Goal: Check status

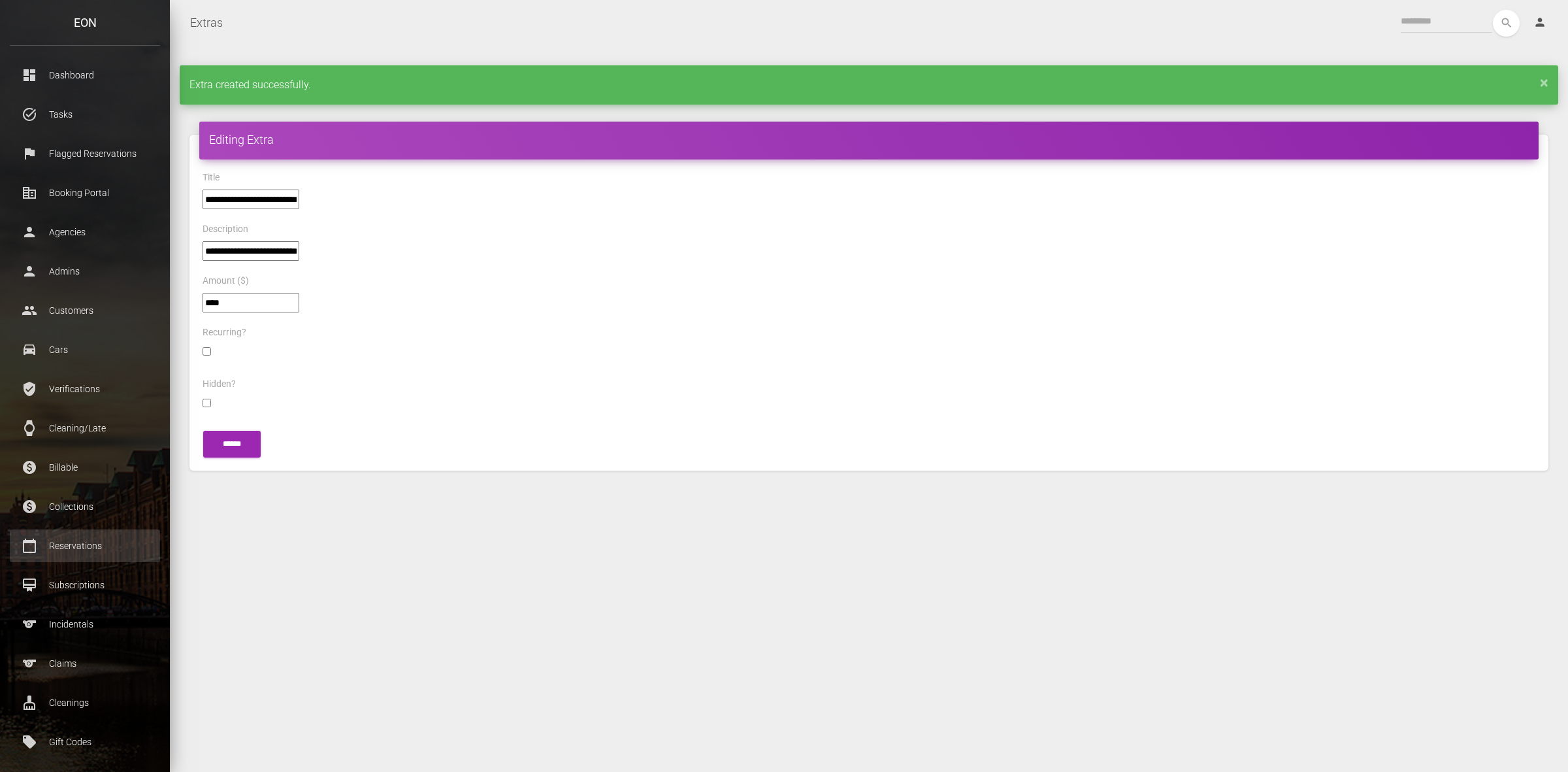
click at [93, 553] on p "Reservations" at bounding box center [85, 545] width 131 height 19
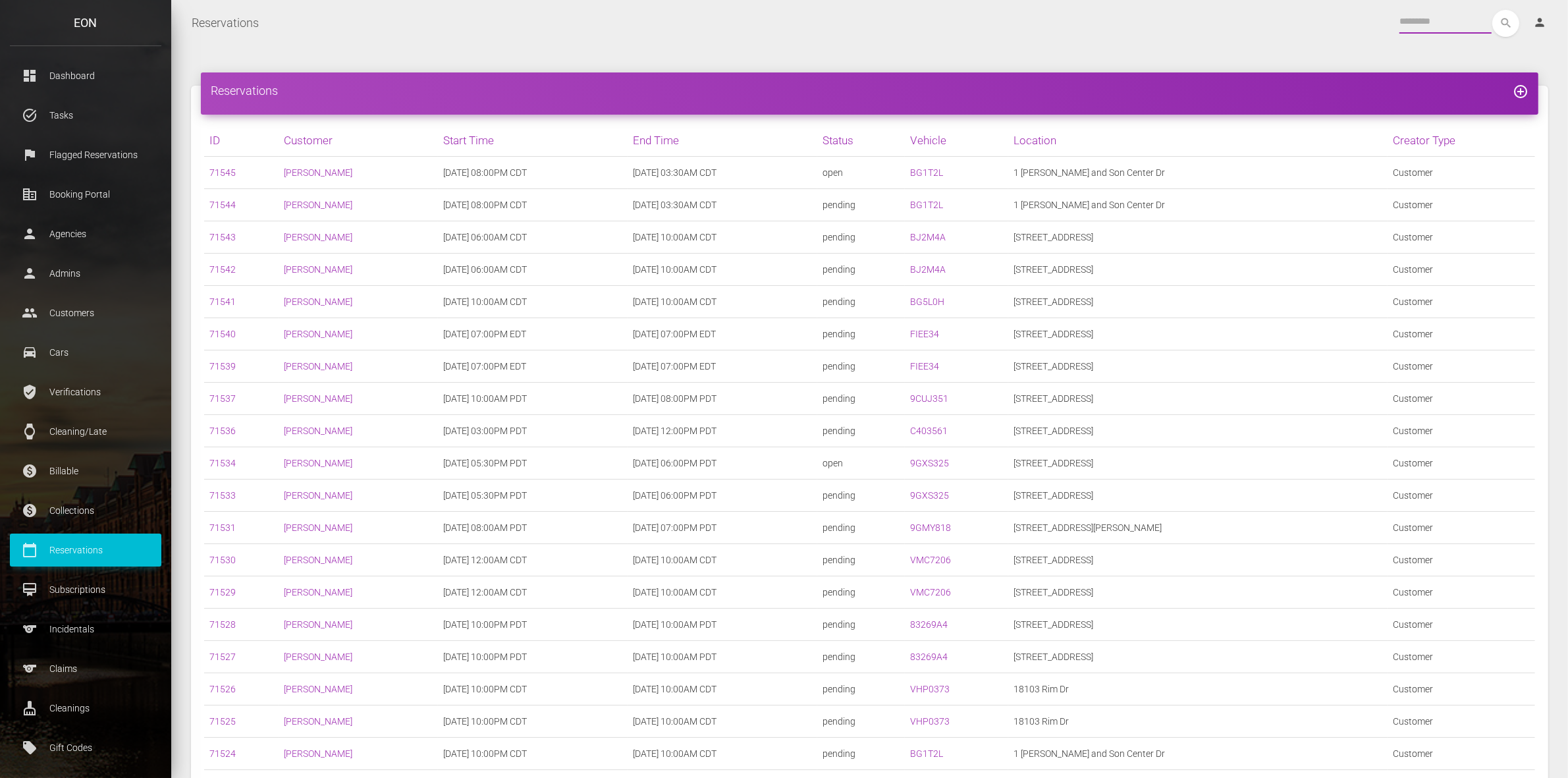
click at [1421, 21] on input "text" at bounding box center [1445, 22] width 92 height 24
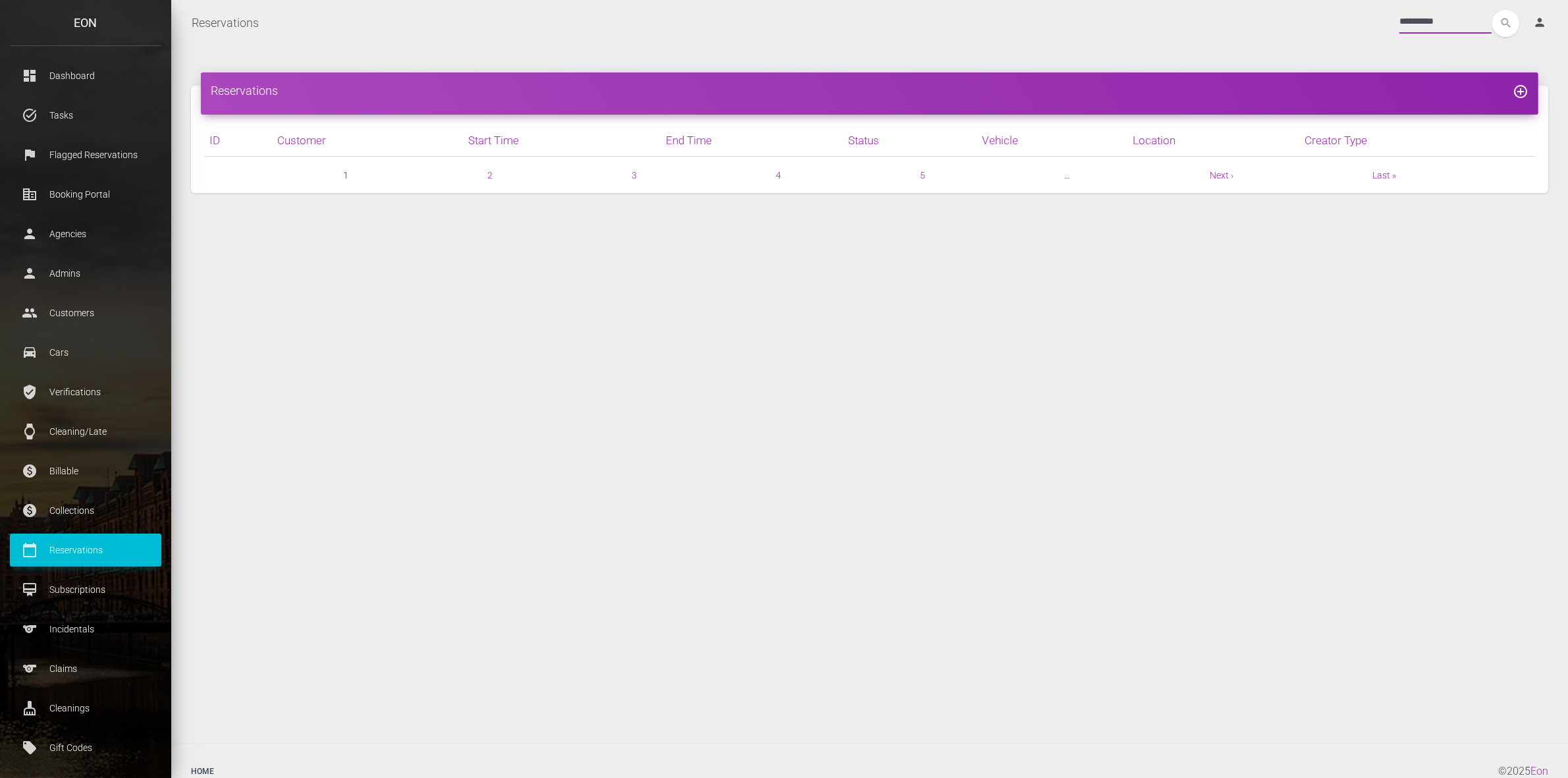
type input "**********"
click at [1493, 10] on button "search" at bounding box center [1506, 24] width 27 height 27
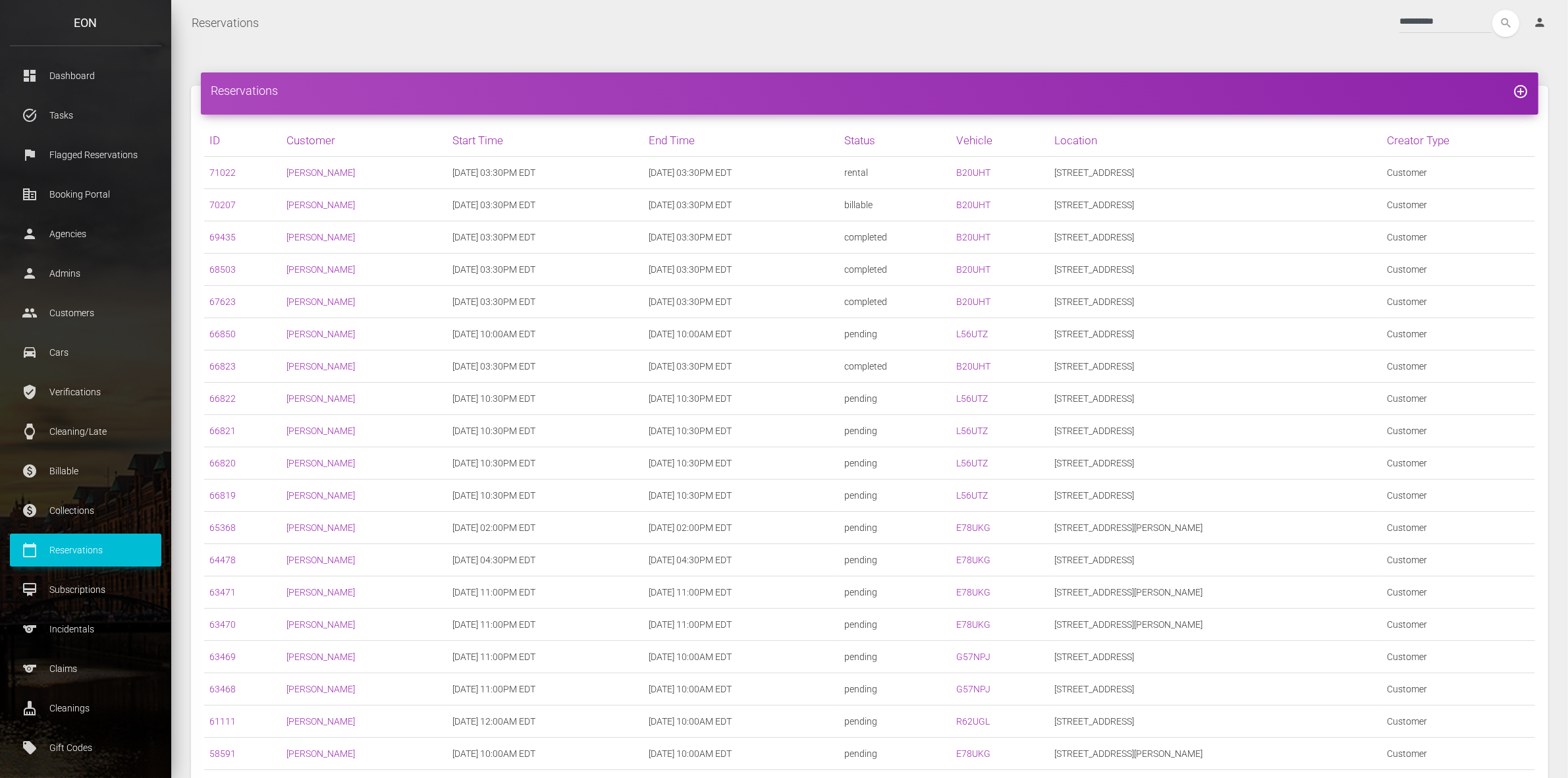
click at [331, 157] on td "[PERSON_NAME]" at bounding box center [364, 173] width 166 height 32
click at [323, 180] on td "[PERSON_NAME]" at bounding box center [364, 173] width 166 height 32
click at [323, 171] on link "[PERSON_NAME]" at bounding box center [321, 172] width 69 height 11
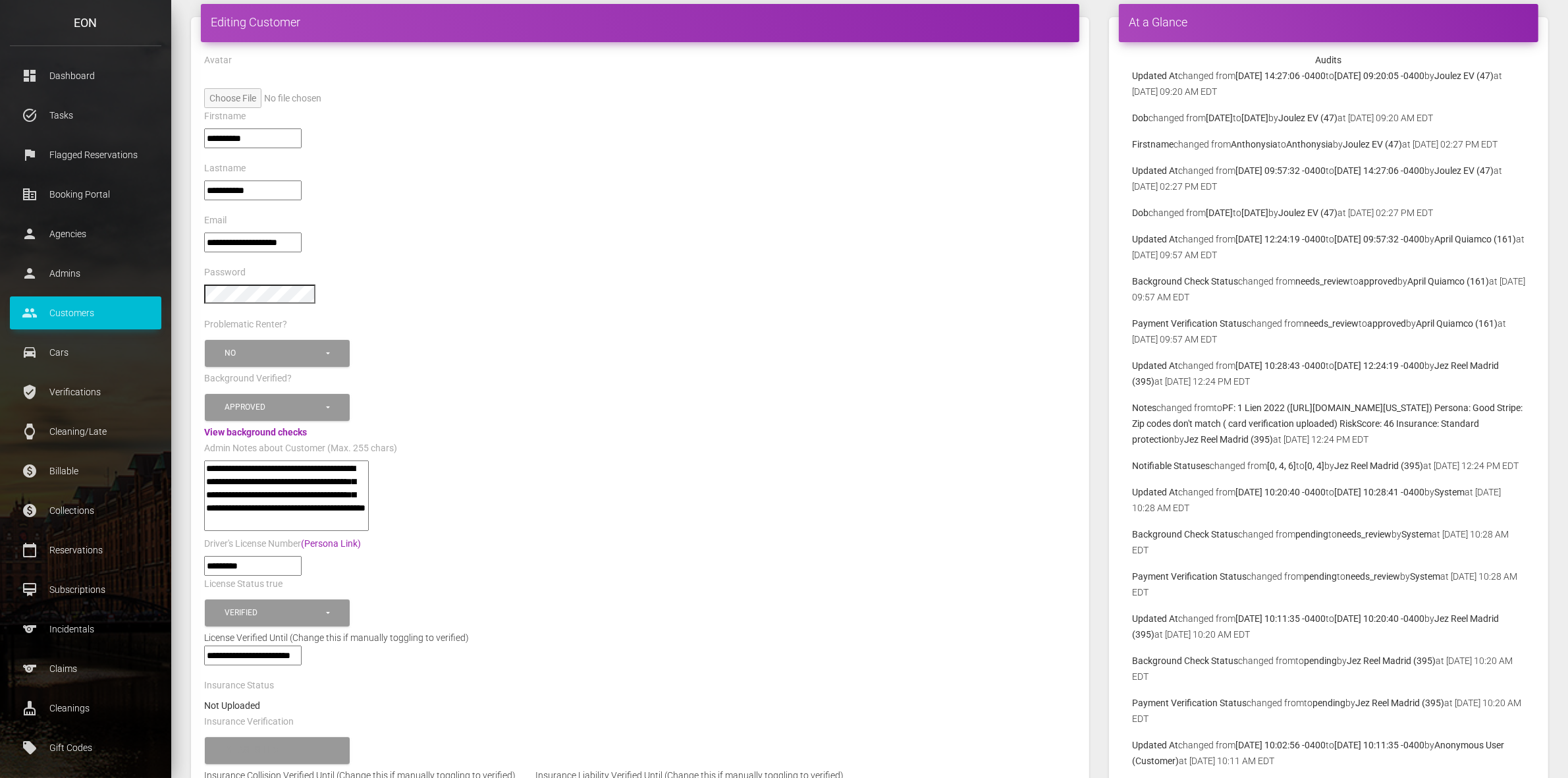
scroll to position [164, 0]
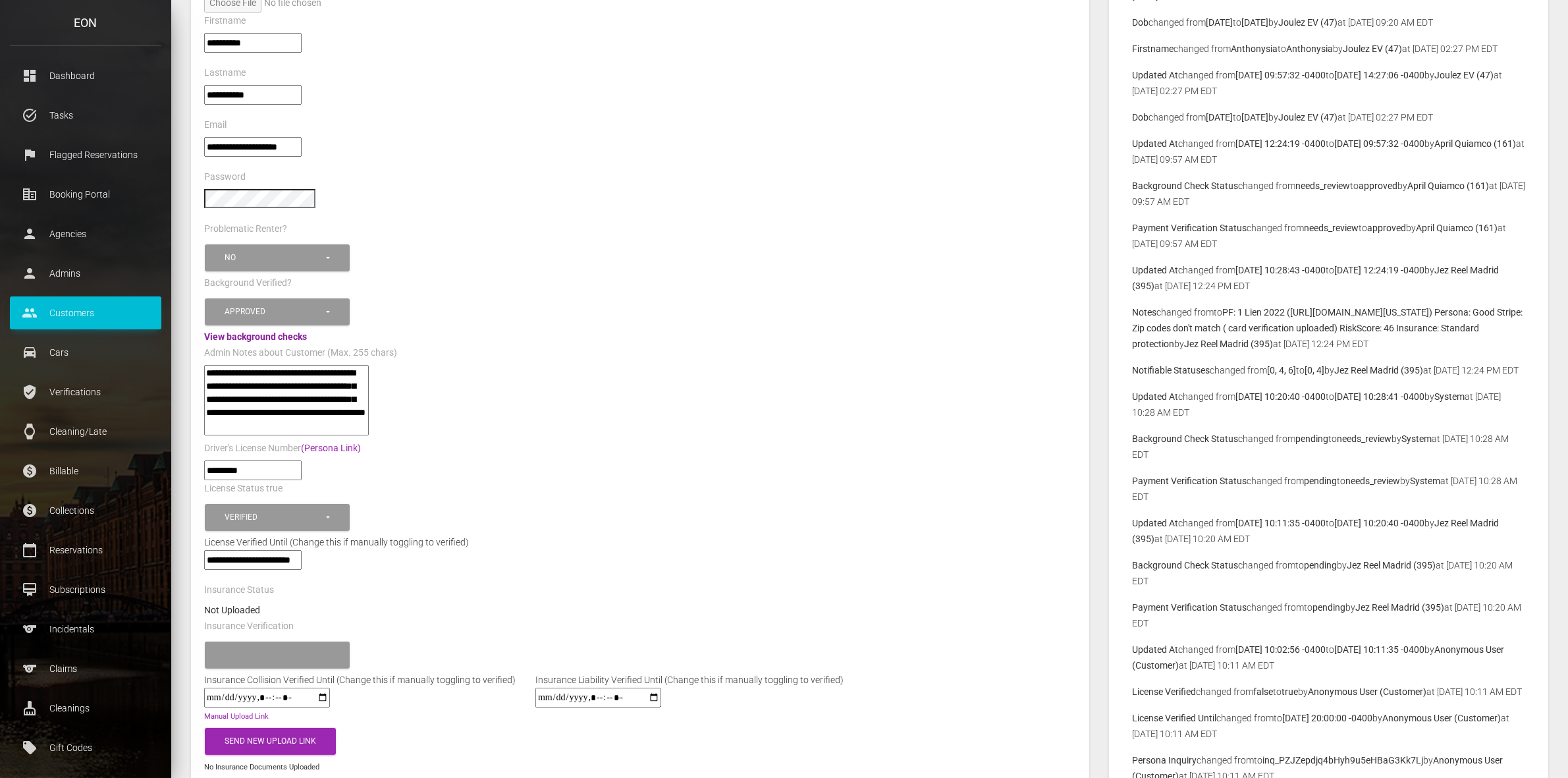
click at [257, 331] on link "View background checks" at bounding box center [255, 337] width 103 height 11
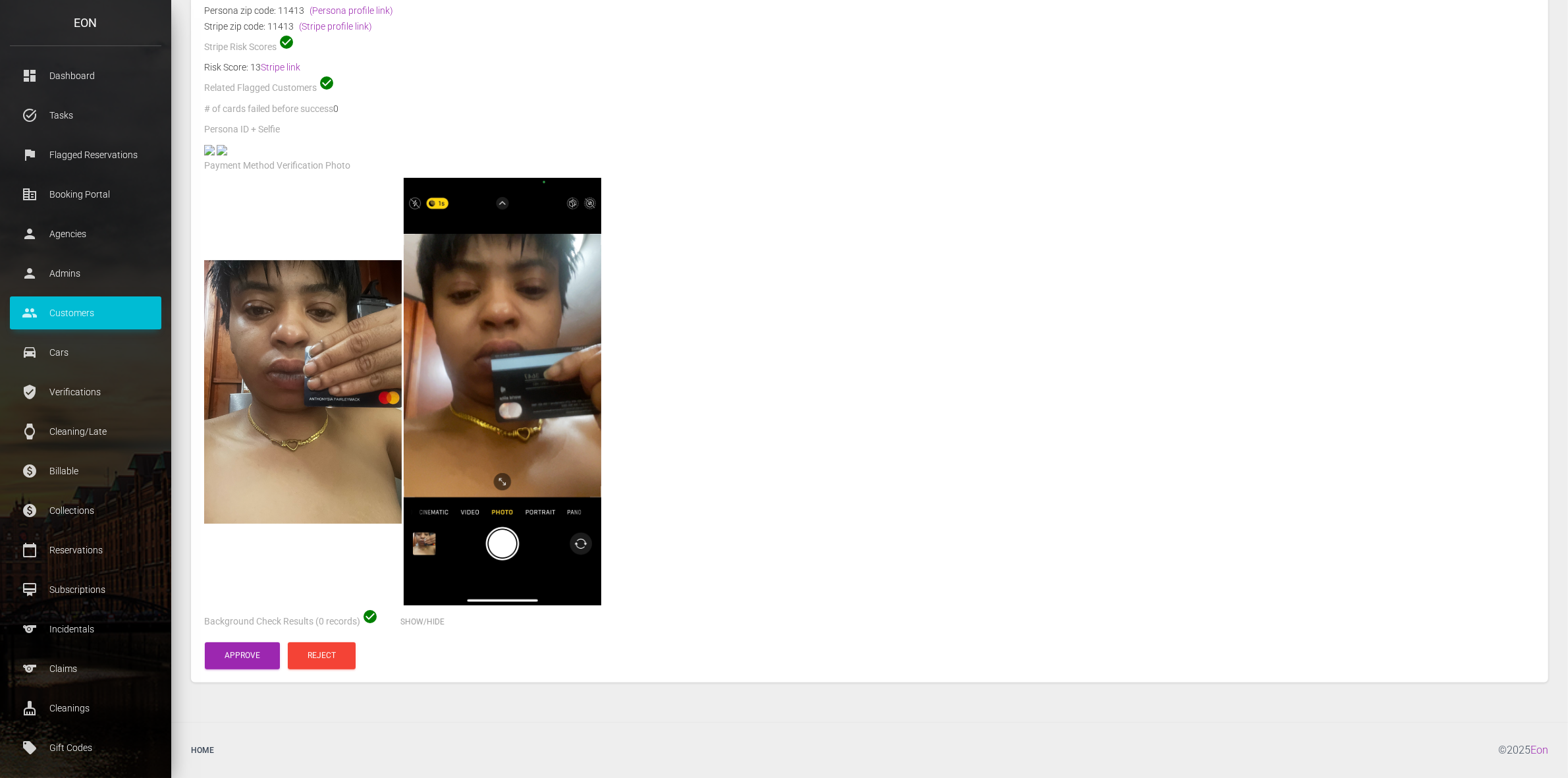
scroll to position [389, 0]
